Goal: Register for event/course

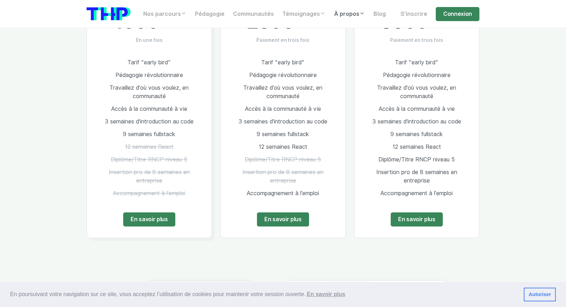
scroll to position [470, 0]
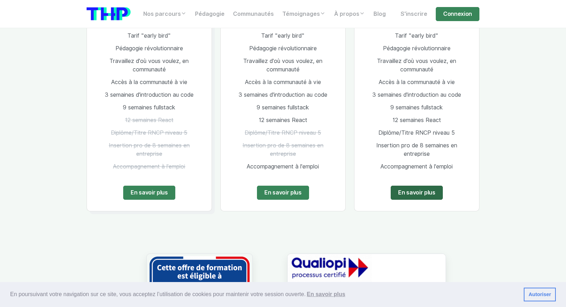
click at [426, 193] on link "En savoir plus" at bounding box center [417, 193] width 52 height 14
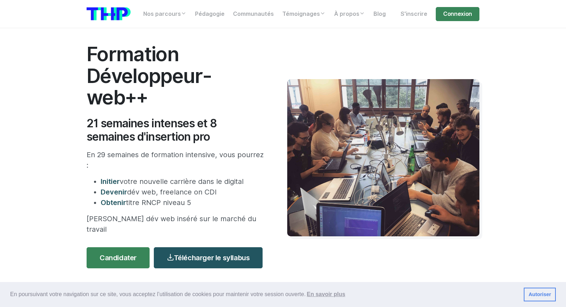
scroll to position [19, 0]
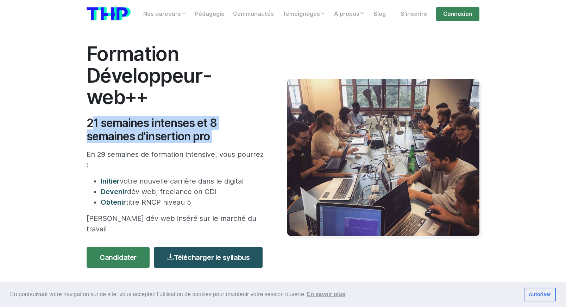
drag, startPoint x: 88, startPoint y: 122, endPoint x: 218, endPoint y: 146, distance: 132.1
click at [218, 146] on div "Formation Développeur-web++ 21 semaines intenses et 8 semaines d'insertion pro …" at bounding box center [182, 157] width 201 height 229
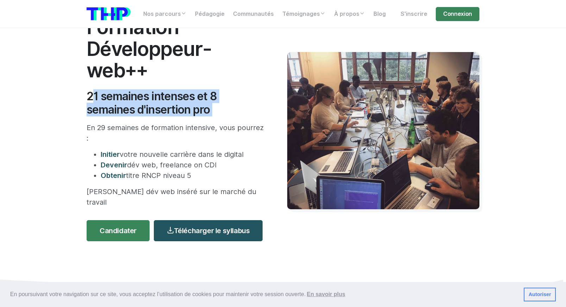
scroll to position [46, 0]
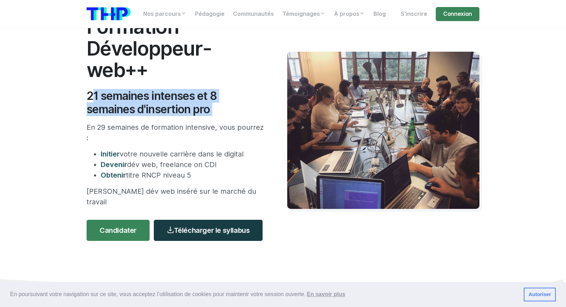
click at [200, 223] on link "Télécharger le syllabus" at bounding box center [208, 230] width 109 height 21
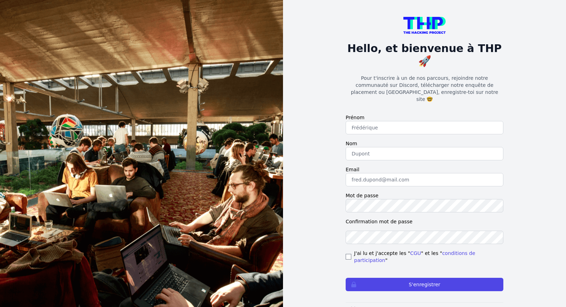
scroll to position [3, 0]
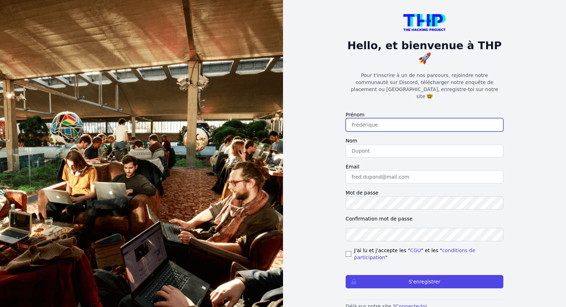
click at [374, 118] on input "text" at bounding box center [425, 124] width 158 height 13
type input "Pauline"
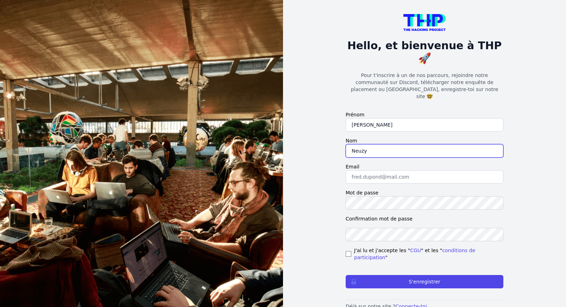
type input "Neuzy"
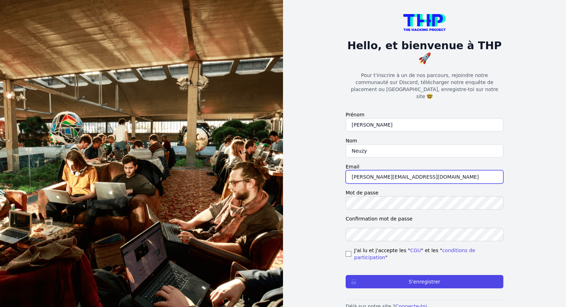
type input "pauline.neuzy@gmail.com"
click at [352, 247] on div "J'ai lu et j'accepte les " CGU " et les " conditions de participation "" at bounding box center [425, 254] width 158 height 14
click at [348, 247] on div "J'ai lu et j'accepte les " CGU " et les " conditions de participation "" at bounding box center [425, 254] width 158 height 14
click at [348, 251] on input "checkbox" at bounding box center [349, 254] width 6 height 6
checkbox input "true"
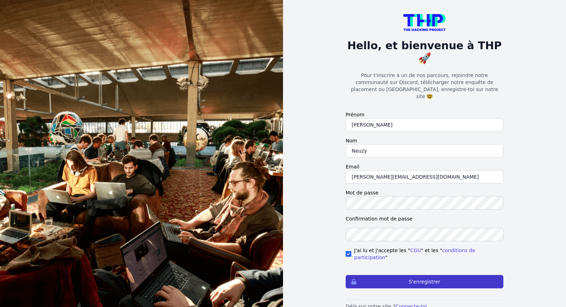
click at [397, 275] on button "S'enregistrer" at bounding box center [425, 281] width 158 height 13
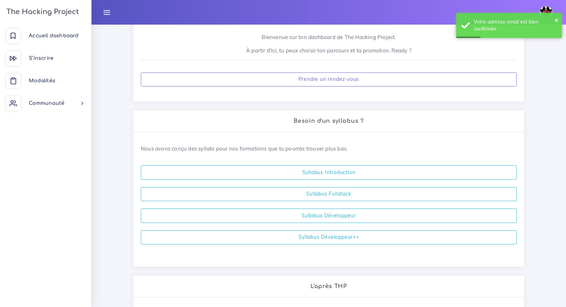
scroll to position [106, 0]
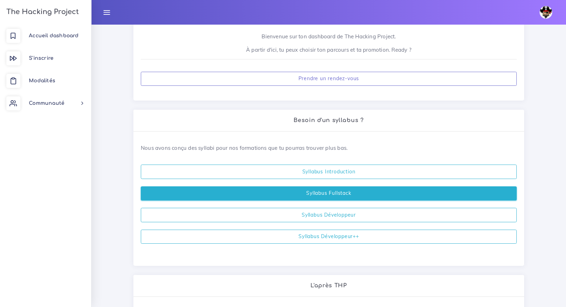
click at [295, 197] on link "Syllabus Fullstack" at bounding box center [329, 194] width 376 height 14
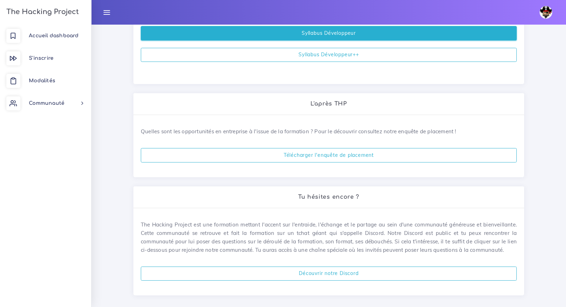
scroll to position [297, 0]
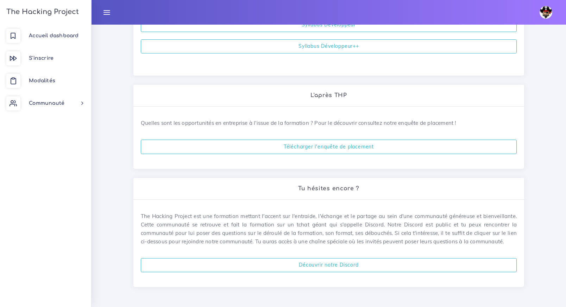
click at [45, 8] on h3 "The Hacking Project" at bounding box center [41, 12] width 75 height 8
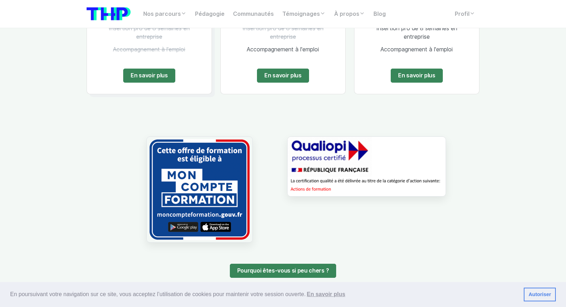
scroll to position [1546, 0]
